Goal: Navigation & Orientation: Find specific page/section

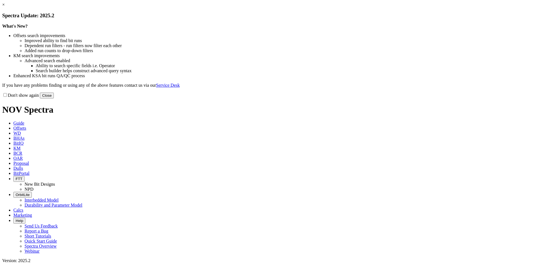
click at [5, 7] on link "×" at bounding box center [3, 4] width 3 height 5
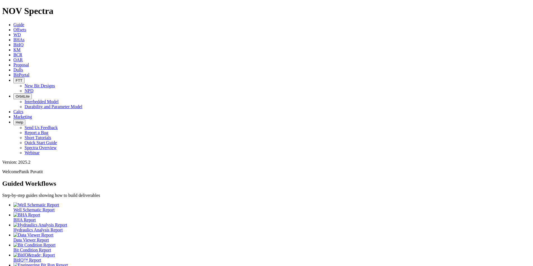
click at [29, 62] on span "Proposal" at bounding box center [21, 64] width 16 height 5
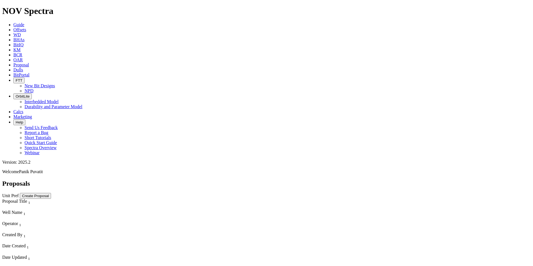
click at [13, 22] on icon at bounding box center [13, 24] width 0 height 5
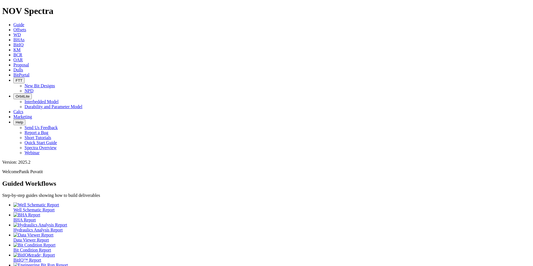
click at [29, 62] on span "Proposal" at bounding box center [21, 64] width 16 height 5
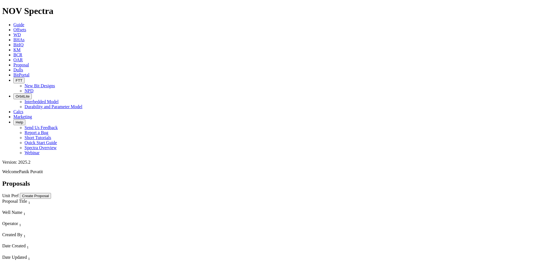
click at [24, 22] on span "Guide" at bounding box center [18, 24] width 11 height 5
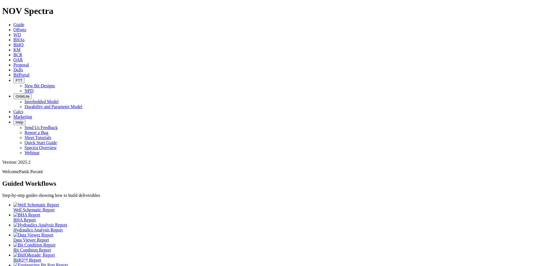
click at [29, 62] on link "Proposal" at bounding box center [21, 64] width 16 height 5
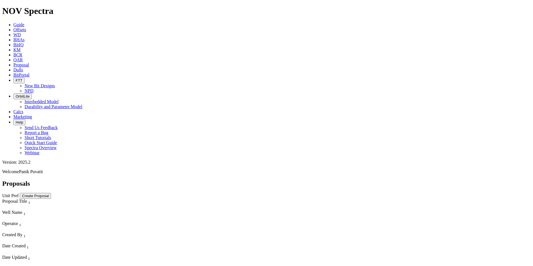
click at [23, 57] on span "OAR" at bounding box center [17, 59] width 9 height 5
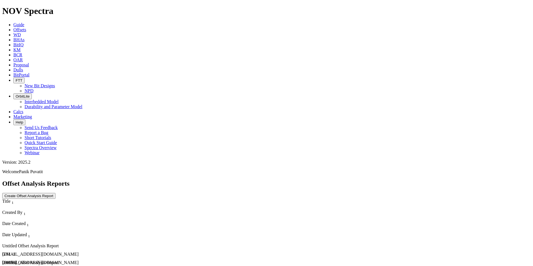
click at [13, 67] on icon at bounding box center [13, 69] width 0 height 5
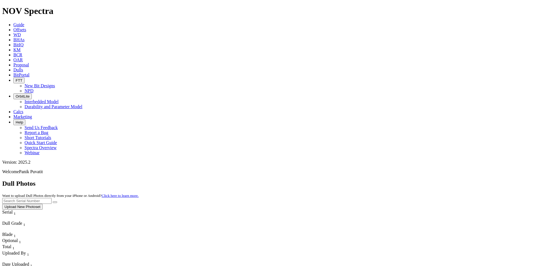
click at [30, 73] on span "BitPortal" at bounding box center [21, 75] width 16 height 5
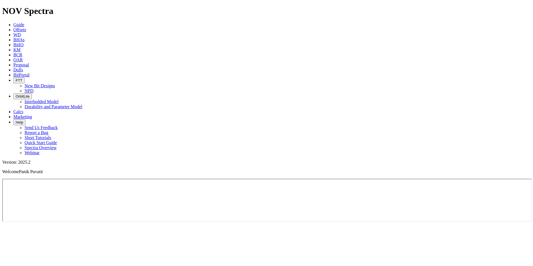
click at [23, 67] on link "Dulls" at bounding box center [18, 69] width 10 height 5
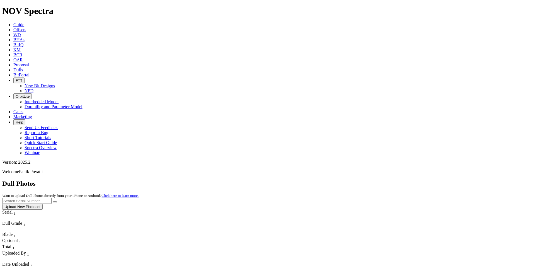
click at [29, 62] on span "Proposal" at bounding box center [21, 64] width 16 height 5
click at [13, 73] on icon at bounding box center [13, 75] width 0 height 5
click at [30, 73] on span "BitPortal" at bounding box center [21, 75] width 16 height 5
